Goal: Navigation & Orientation: Find specific page/section

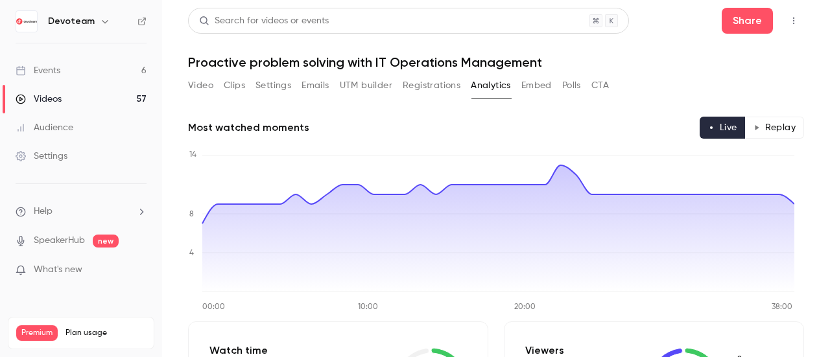
click at [576, 85] on button "Polls" at bounding box center [571, 85] width 19 height 21
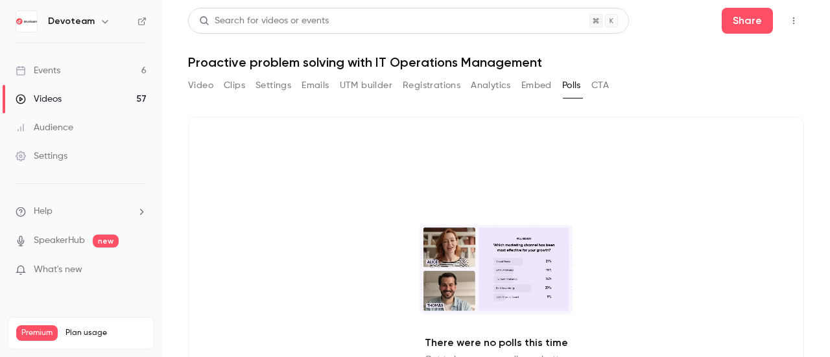
click at [604, 92] on button "CTA" at bounding box center [600, 85] width 18 height 21
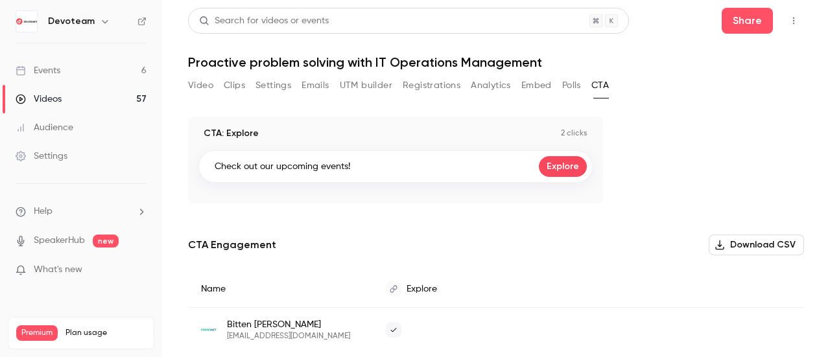
drag, startPoint x: 569, startPoint y: 97, endPoint x: 517, endPoint y: 88, distance: 53.4
click at [517, 88] on div "Video Clips Settings Emails UTM builder Registrations Analytics Embed Polls CTA" at bounding box center [398, 88] width 421 height 26
drag, startPoint x: 517, startPoint y: 88, endPoint x: 535, endPoint y: 86, distance: 18.2
click at [535, 86] on div "Video Clips Settings Emails UTM builder Registrations Analytics Embed Polls CTA" at bounding box center [398, 85] width 421 height 21
click at [535, 86] on button "Embed" at bounding box center [536, 85] width 30 height 21
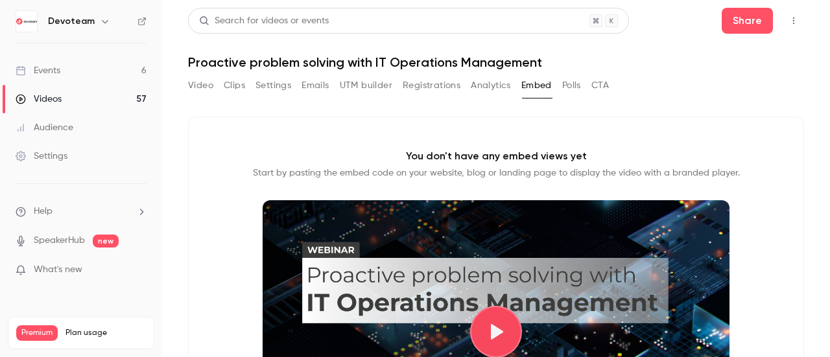
click at [494, 86] on button "Analytics" at bounding box center [491, 85] width 40 height 21
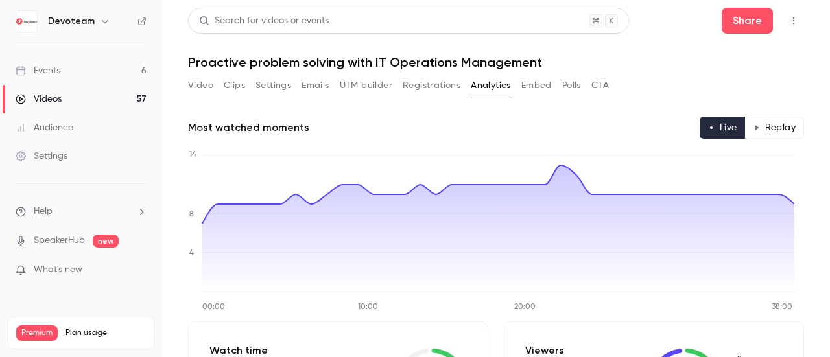
click at [262, 82] on button "Settings" at bounding box center [273, 85] width 36 height 21
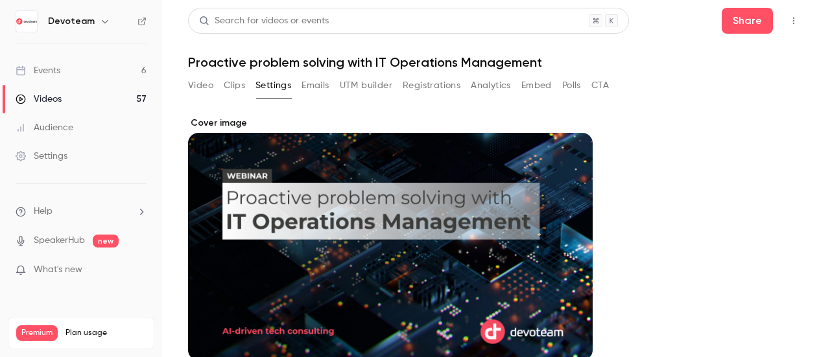
click at [495, 88] on button "Analytics" at bounding box center [491, 85] width 40 height 21
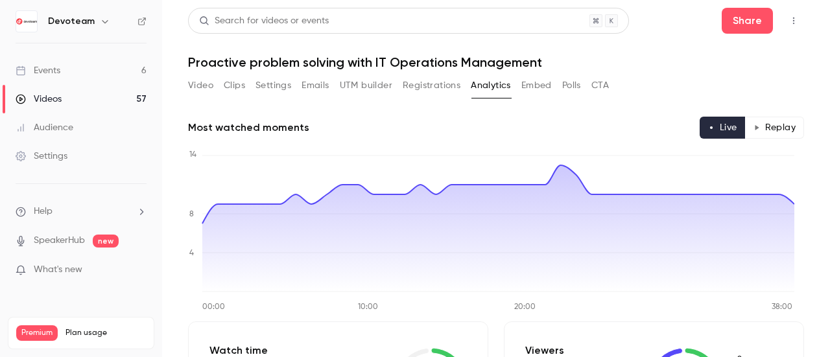
click at [202, 91] on button "Video" at bounding box center [200, 85] width 25 height 21
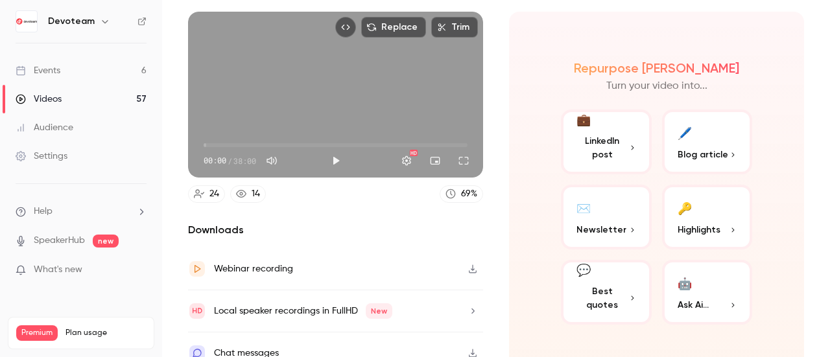
scroll to position [118, 0]
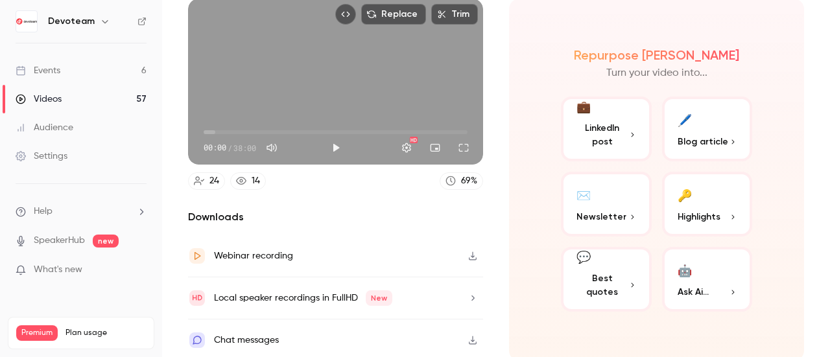
click at [320, 340] on div "Chat messages" at bounding box center [335, 340] width 295 height 41
